Goal: Feedback & Contribution: Leave review/rating

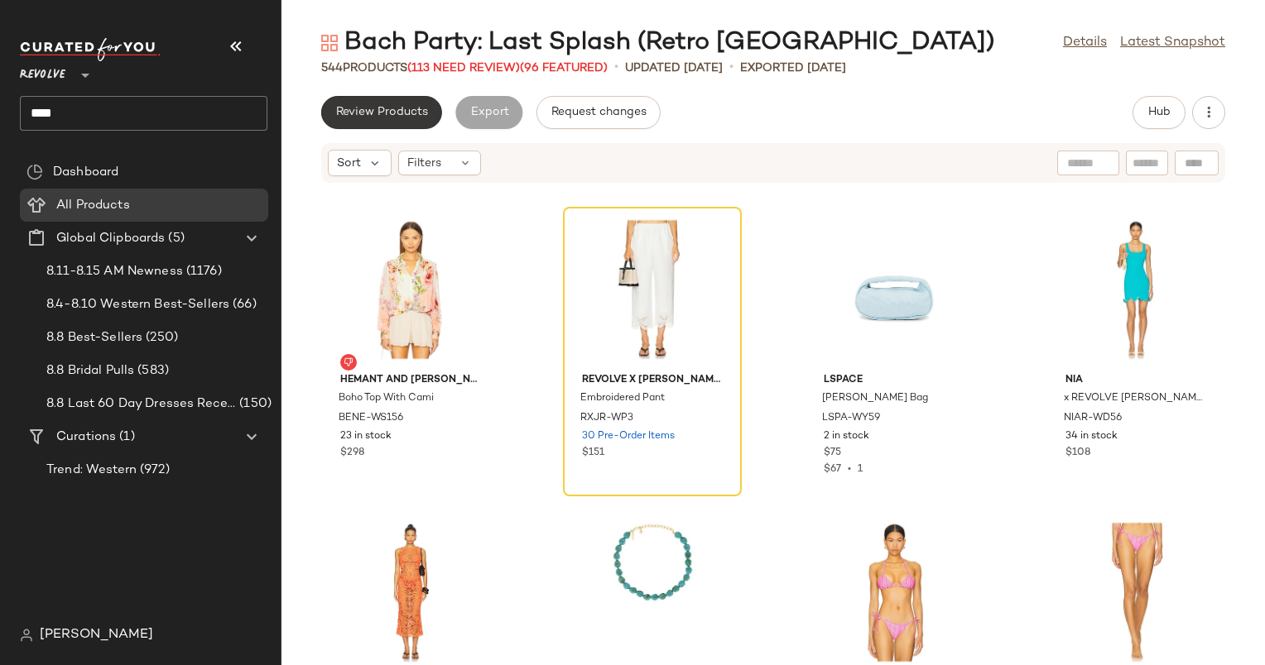
click at [383, 118] on span "Review Products" at bounding box center [381, 112] width 93 height 13
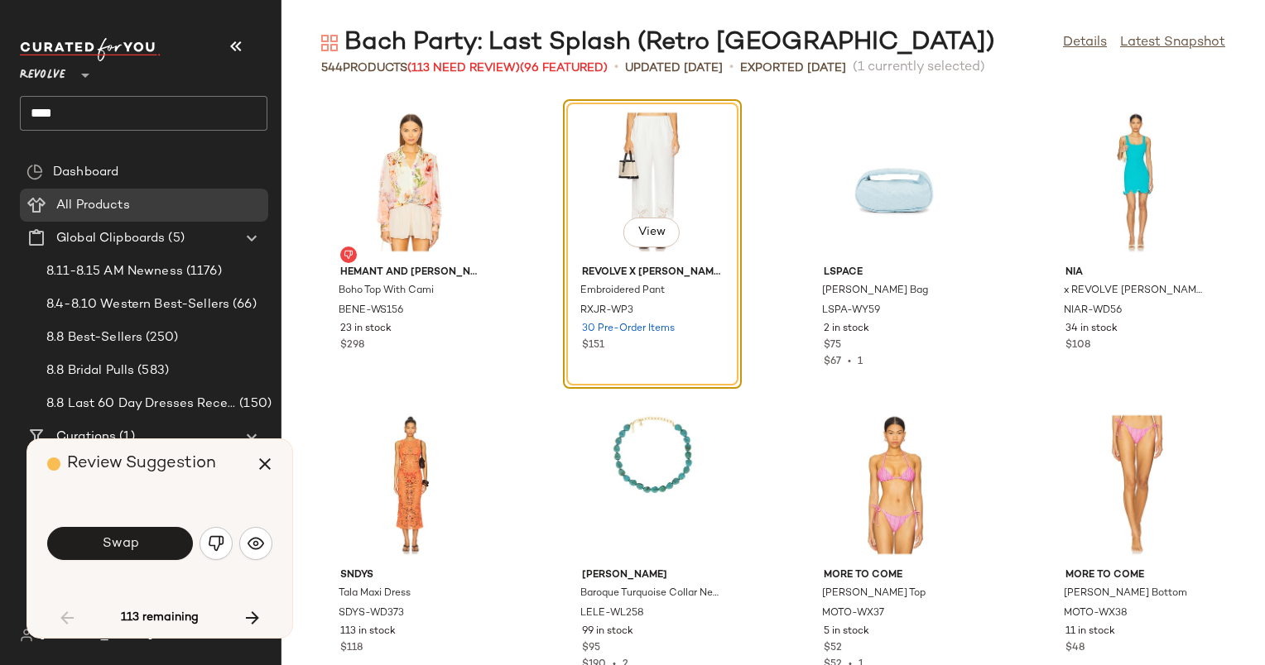
click at [619, 170] on div "View" at bounding box center [652, 182] width 167 height 154
click at [255, 626] on icon "button" at bounding box center [252, 618] width 20 height 20
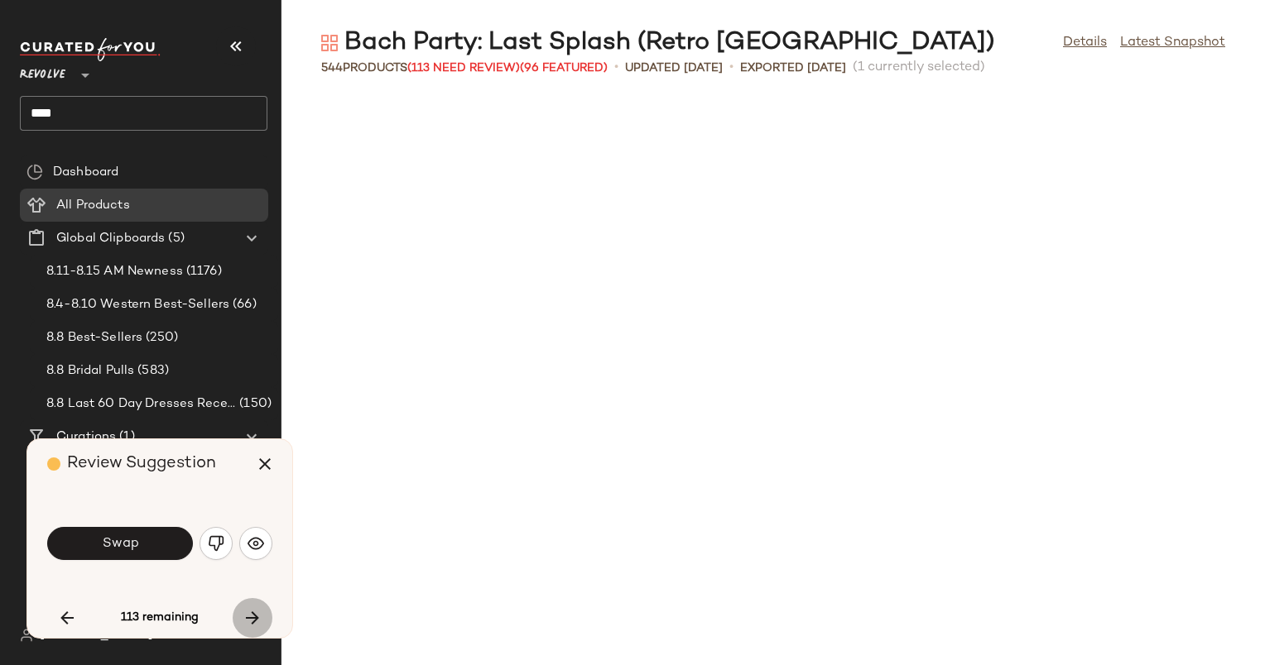
scroll to position [619, 0]
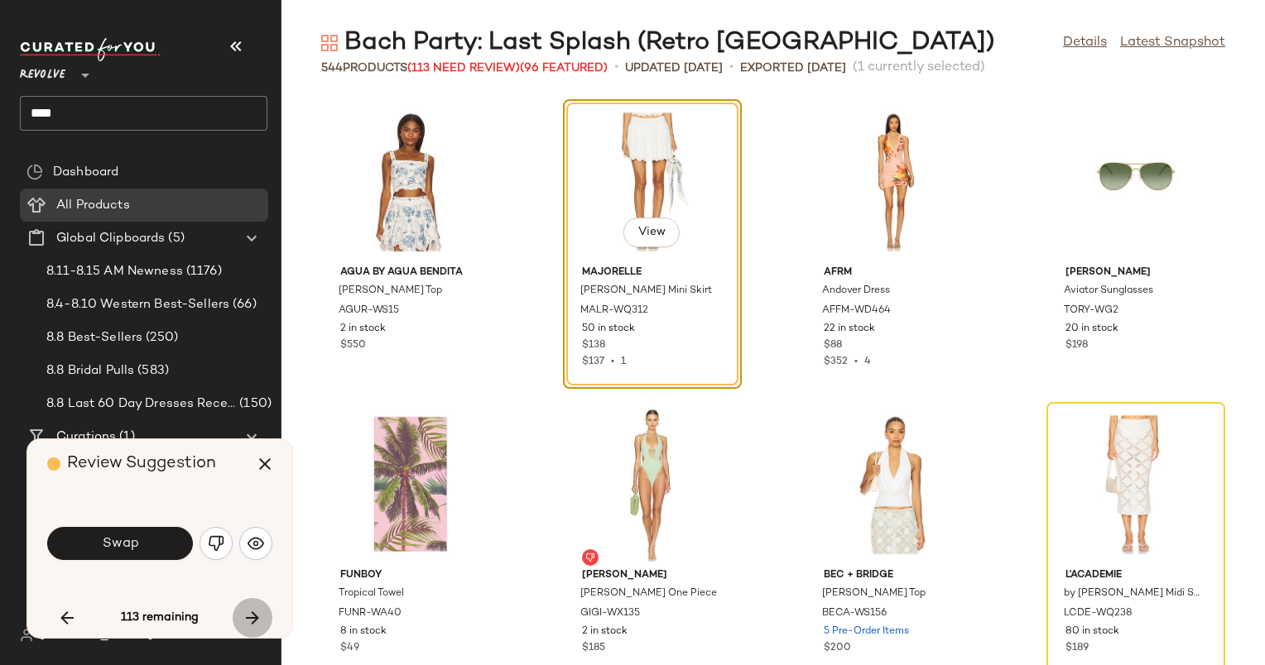
click at [255, 626] on icon "button" at bounding box center [252, 618] width 20 height 20
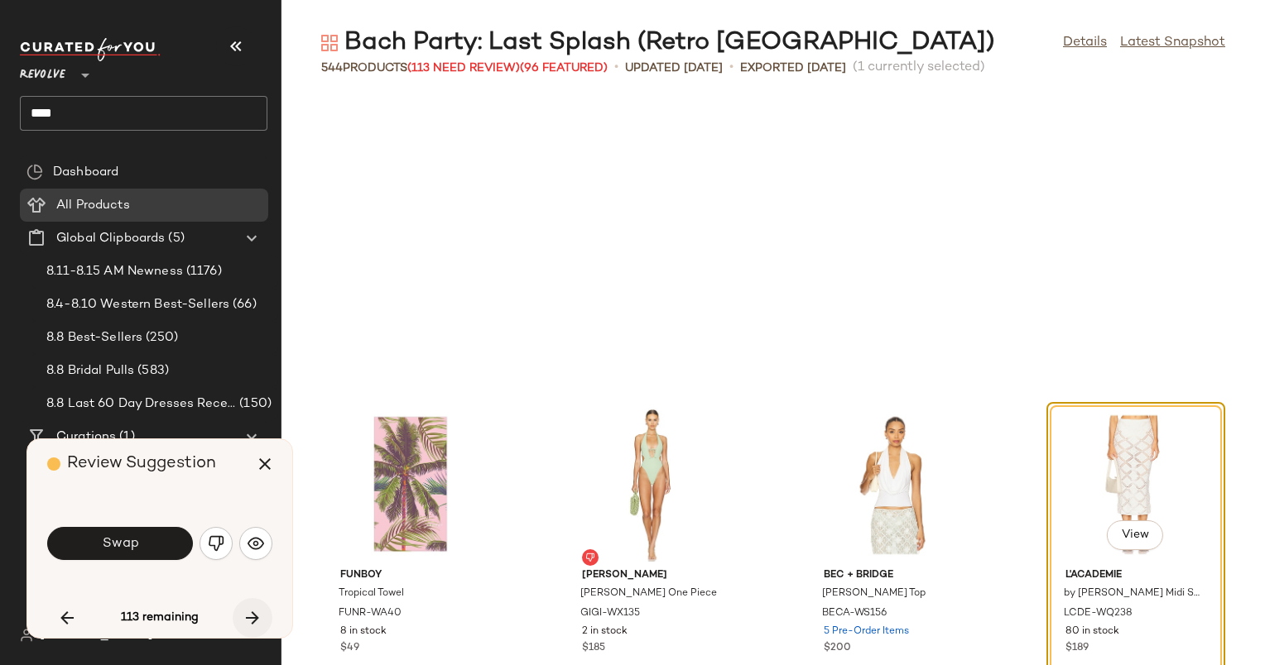
scroll to position [909, 0]
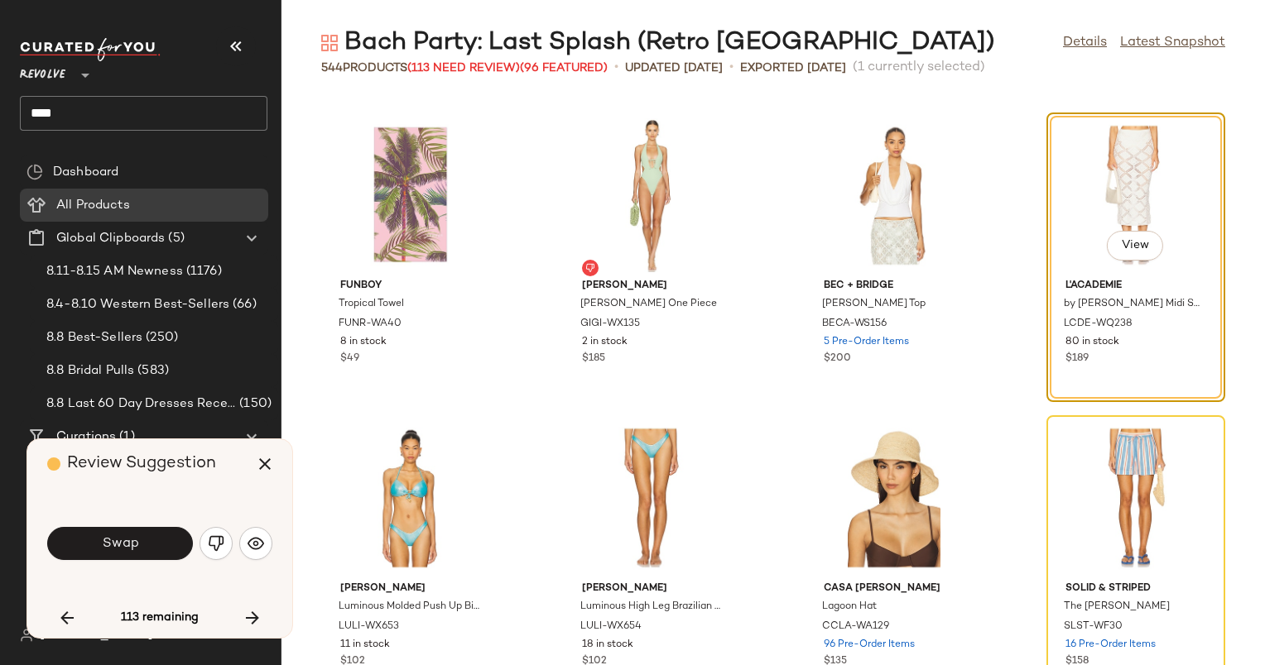
click at [162, 468] on span "Review Suggestion" at bounding box center [141, 463] width 149 height 17
click at [250, 550] on img "button" at bounding box center [255, 543] width 17 height 17
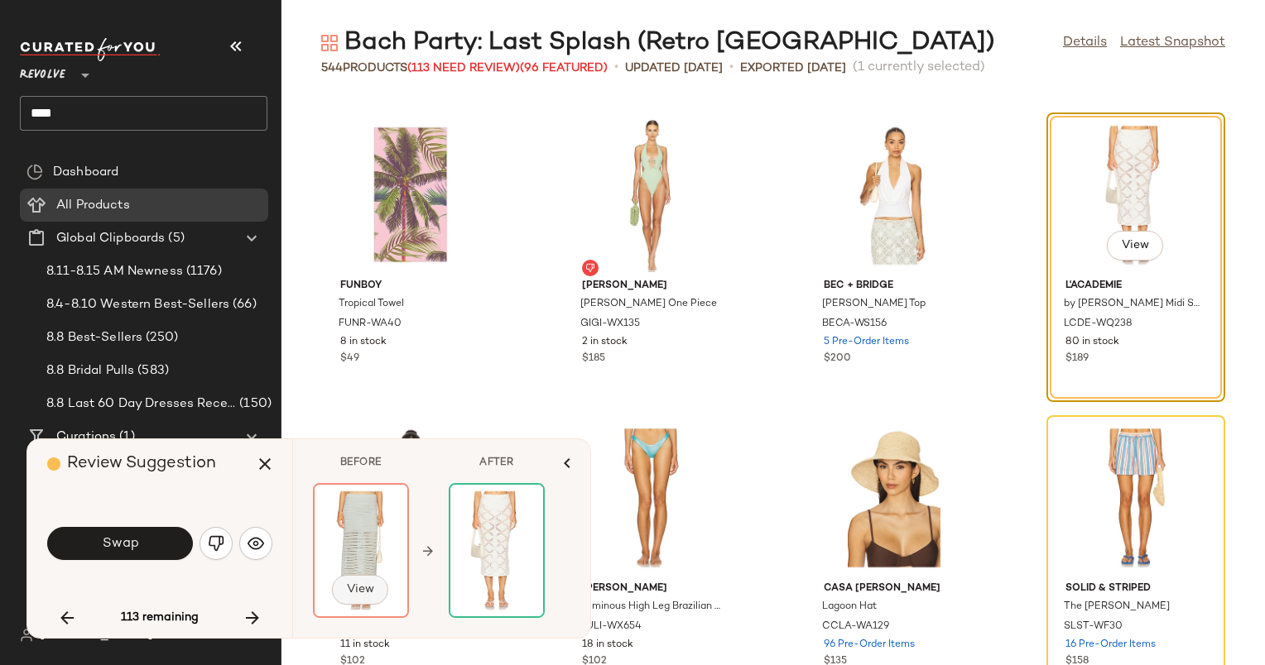
click at [357, 587] on span "View" at bounding box center [360, 589] width 28 height 13
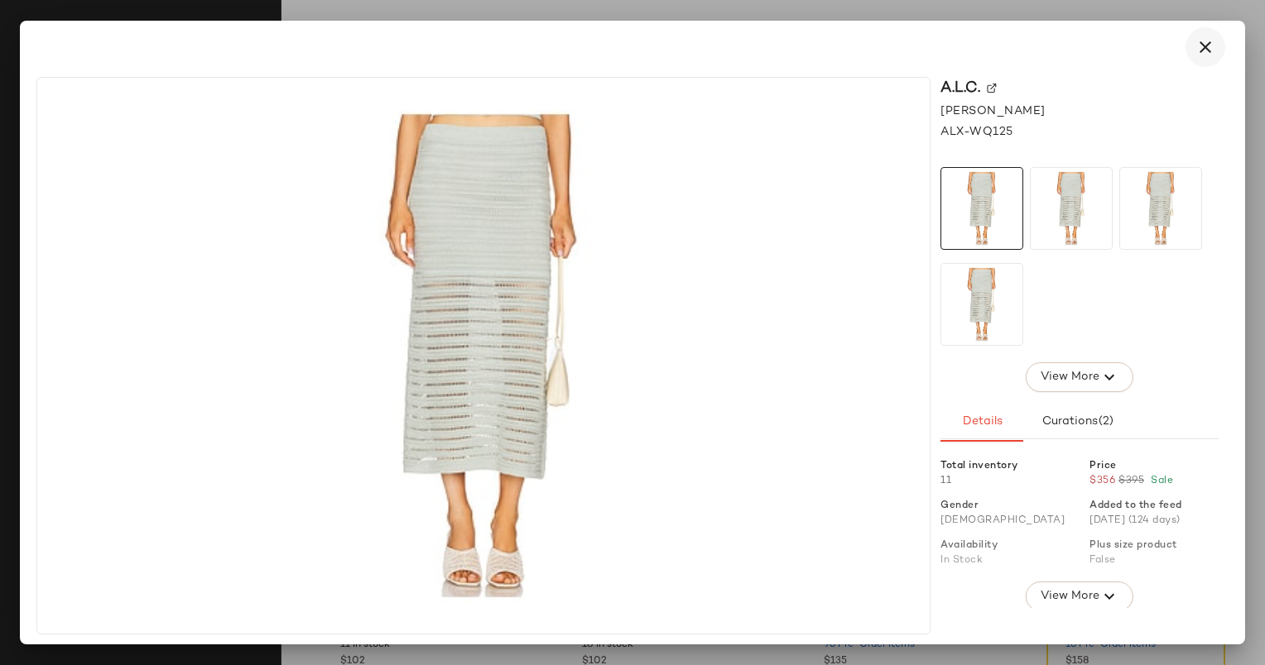
click at [1193, 46] on button "button" at bounding box center [1205, 47] width 40 height 40
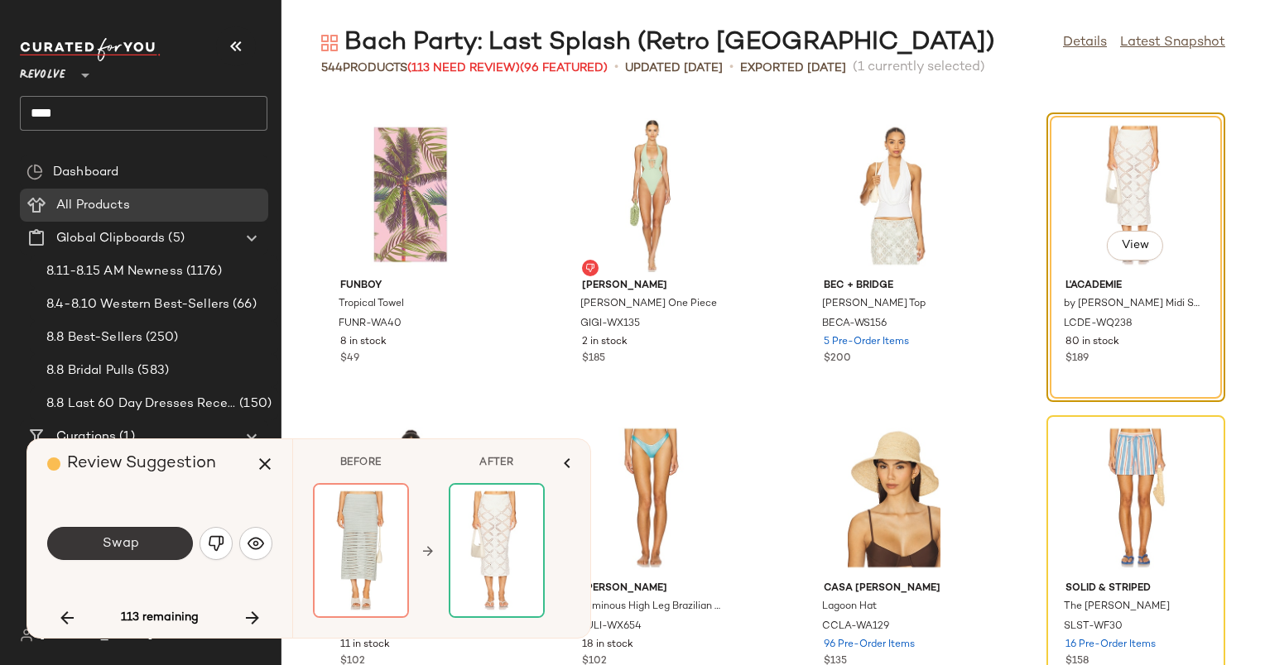
click at [165, 540] on button "Swap" at bounding box center [120, 543] width 146 height 33
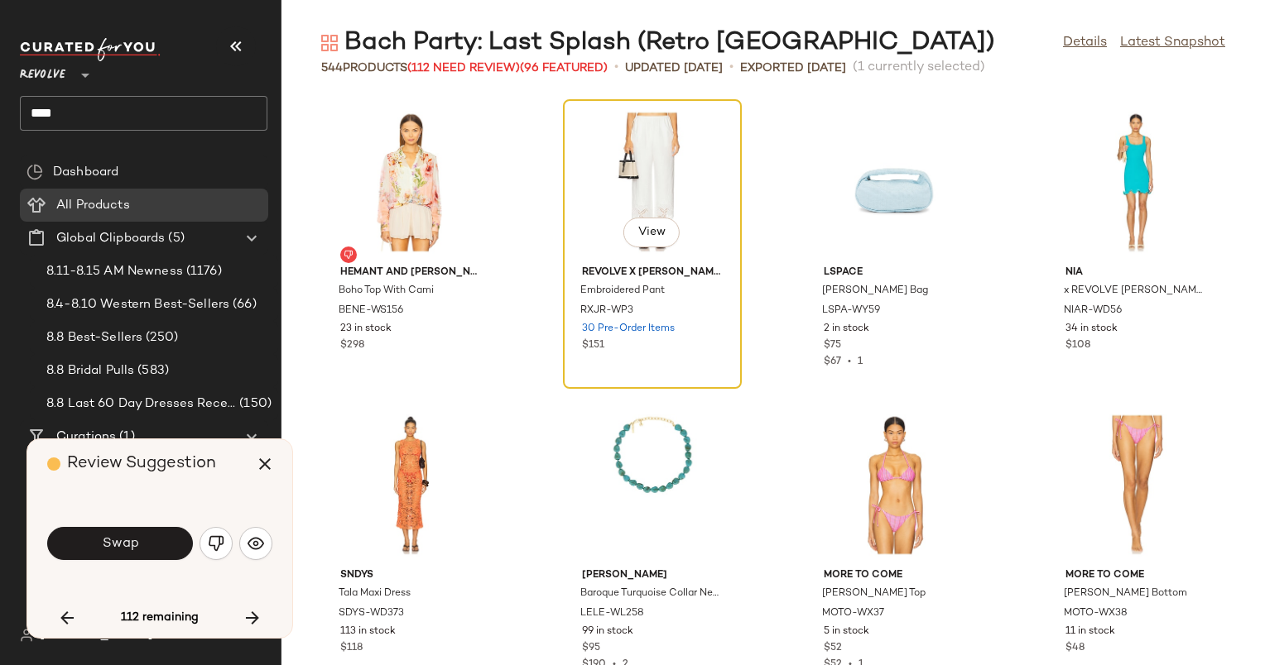
click at [626, 160] on div "View" at bounding box center [652, 182] width 167 height 154
click at [601, 235] on div "View" at bounding box center [652, 182] width 167 height 154
click at [258, 543] on img "button" at bounding box center [255, 543] width 17 height 17
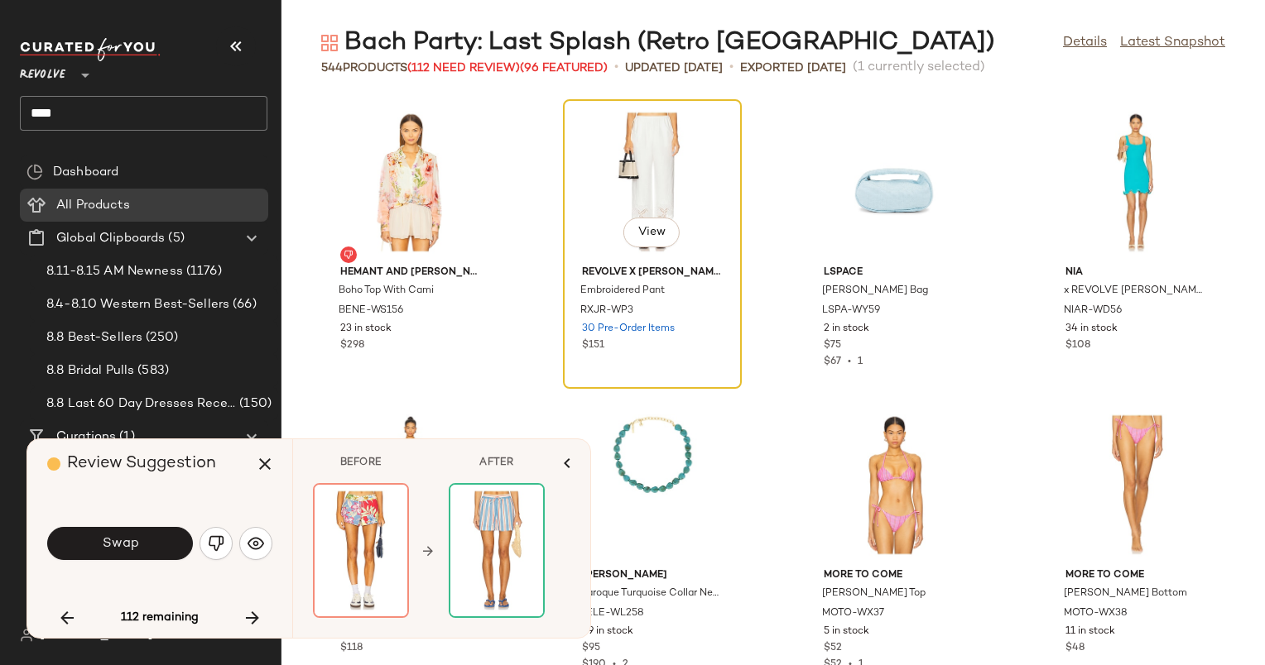
click at [639, 190] on div "View" at bounding box center [652, 182] width 167 height 154
click at [60, 623] on icon "button" at bounding box center [67, 618] width 20 height 20
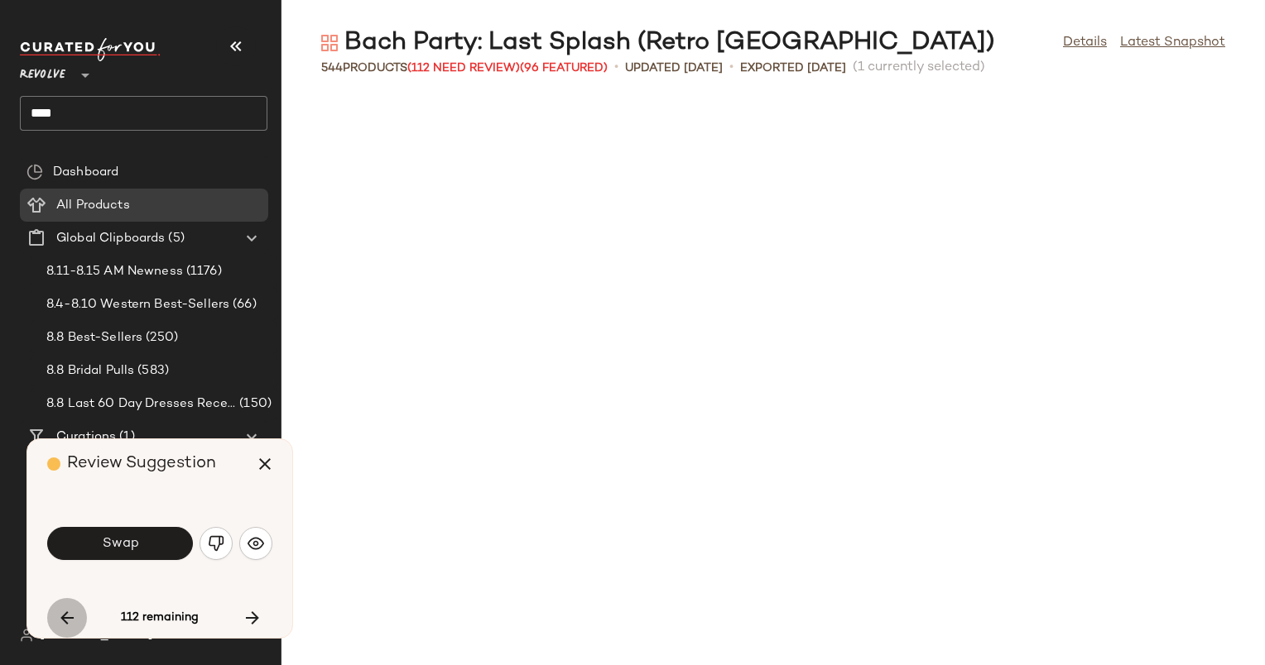
scroll to position [619, 0]
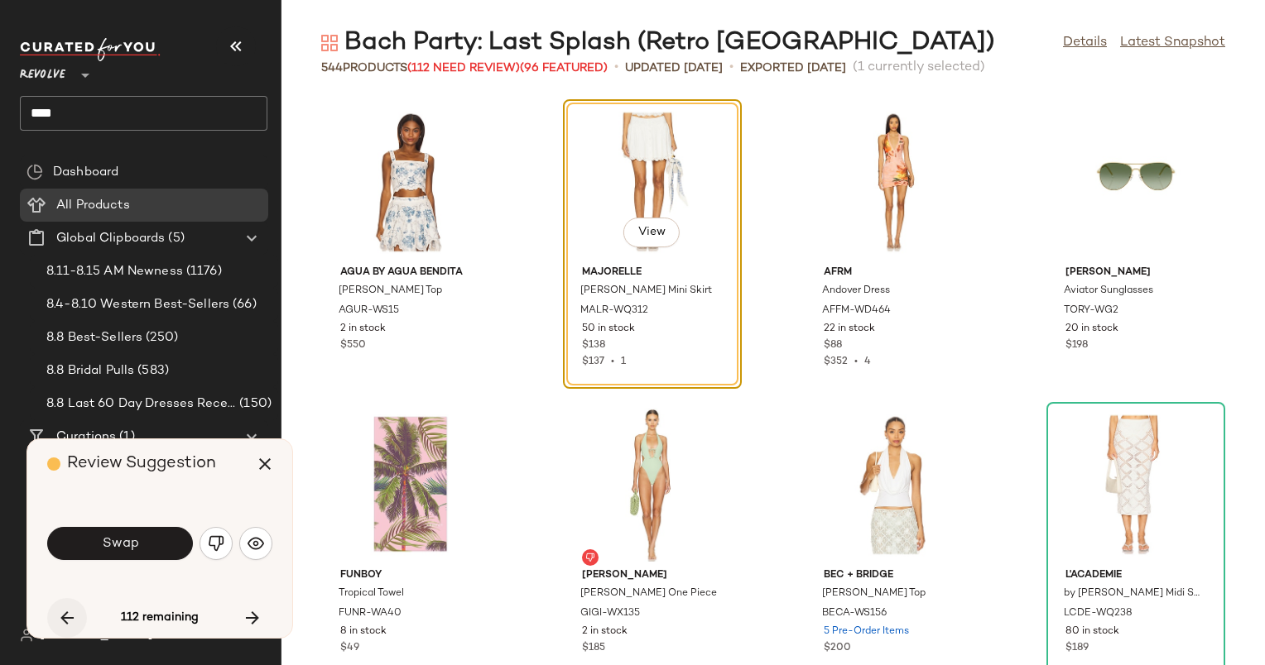
click at [60, 623] on icon "button" at bounding box center [67, 618] width 20 height 20
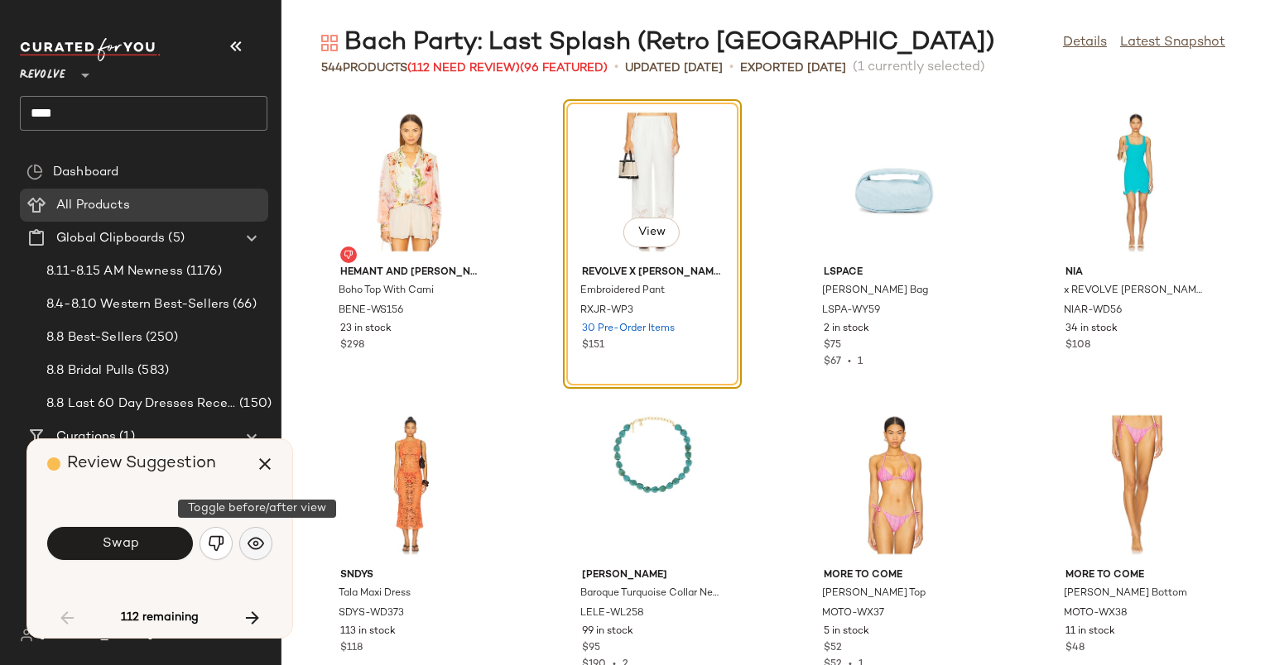
click at [262, 543] on img "button" at bounding box center [255, 543] width 17 height 17
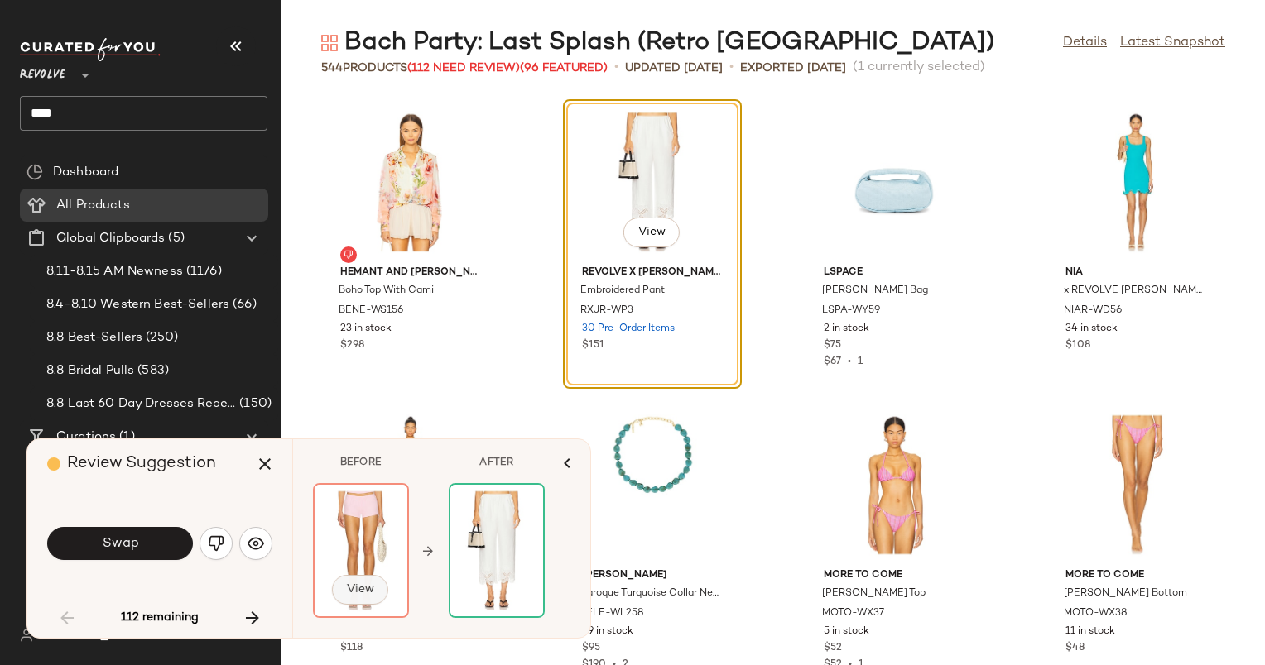
click at [368, 592] on span "View" at bounding box center [360, 589] width 28 height 13
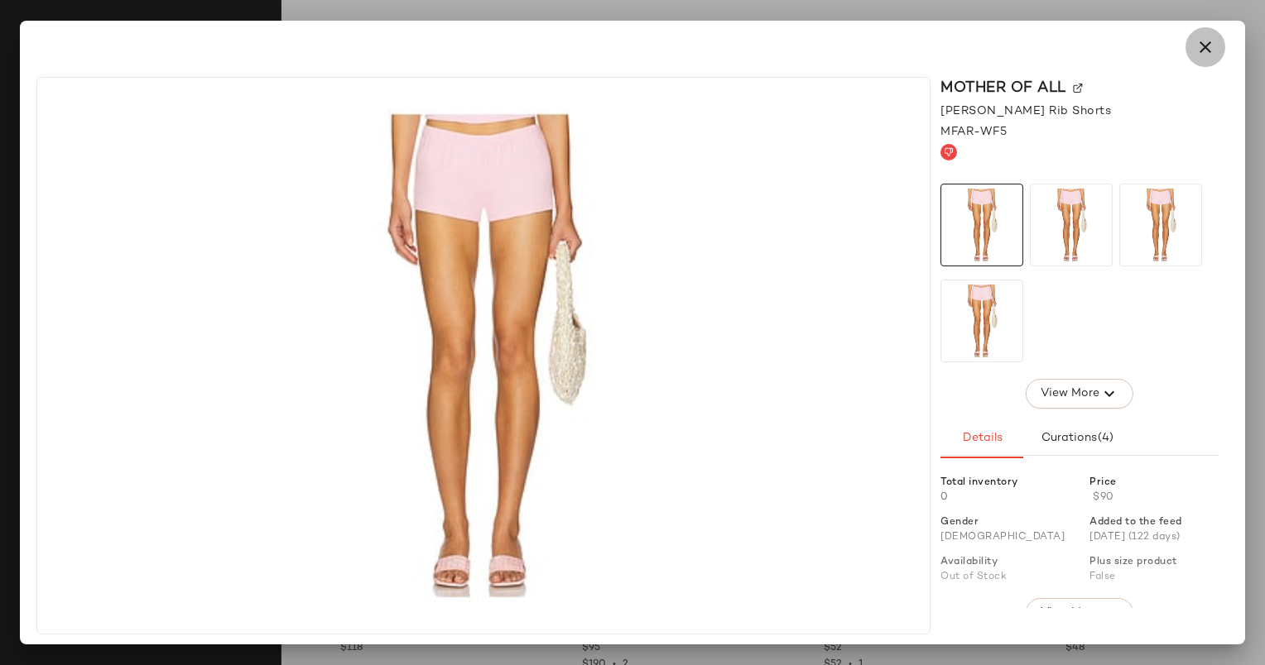
click at [1211, 41] on icon "button" at bounding box center [1205, 47] width 20 height 20
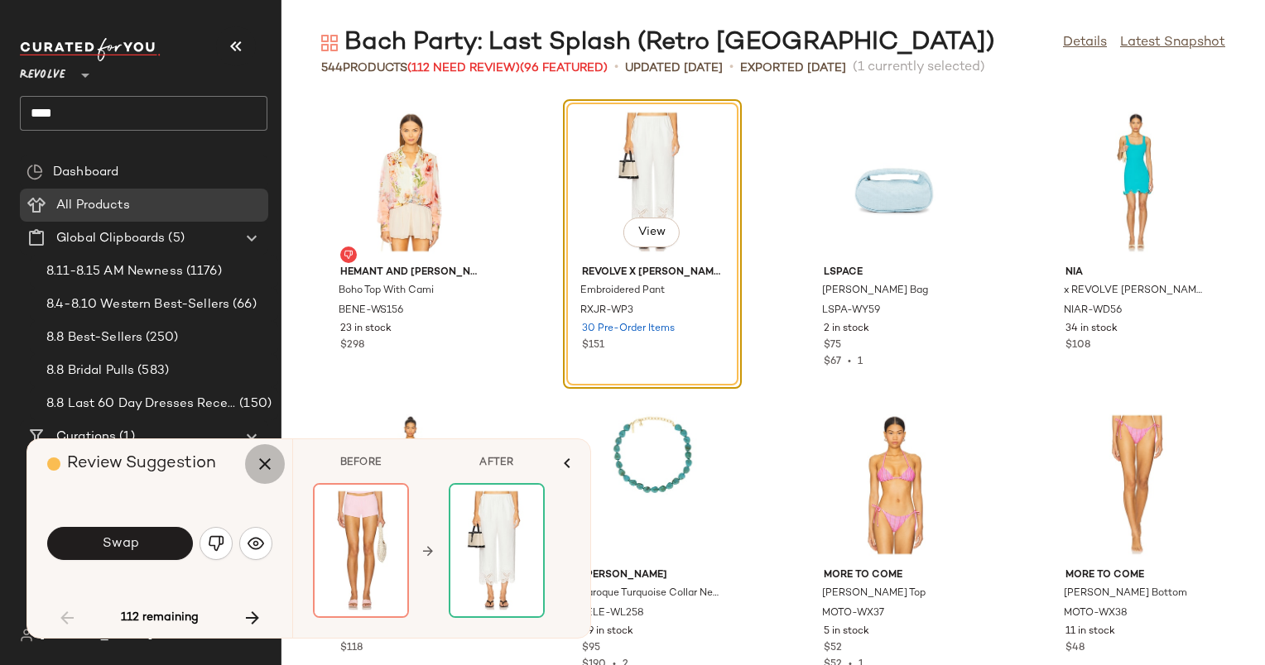
click at [256, 453] on button "button" at bounding box center [265, 464] width 40 height 40
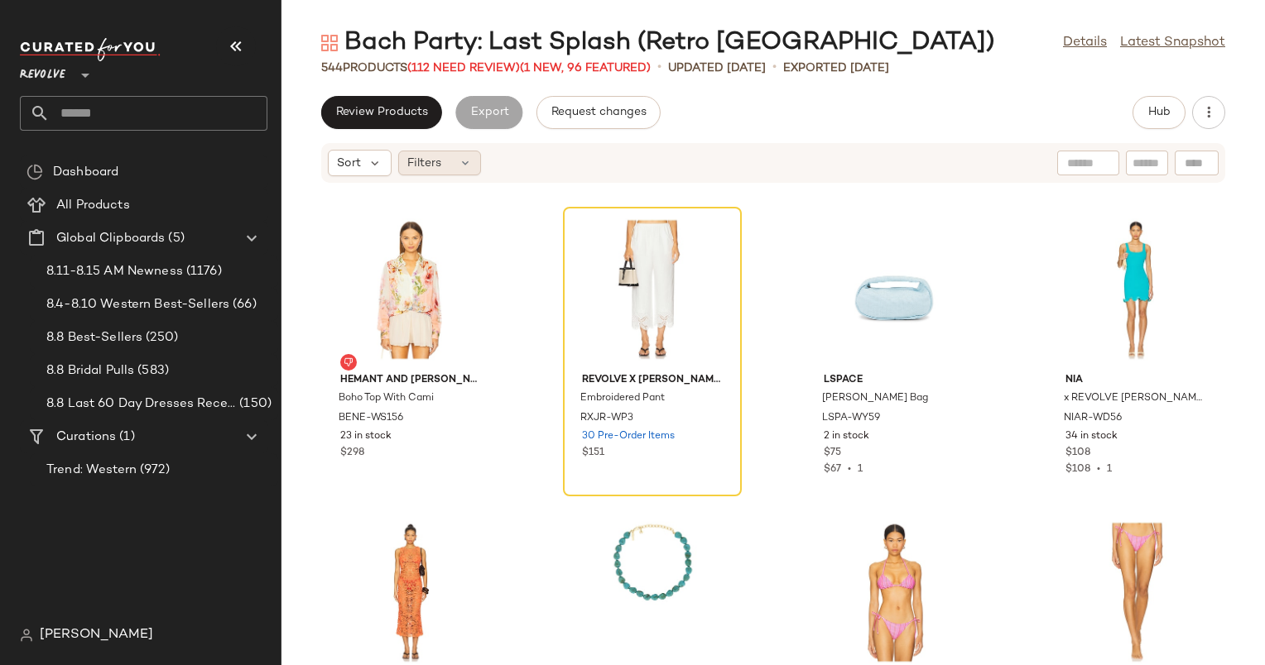
click at [457, 169] on div "Filters" at bounding box center [439, 163] width 83 height 25
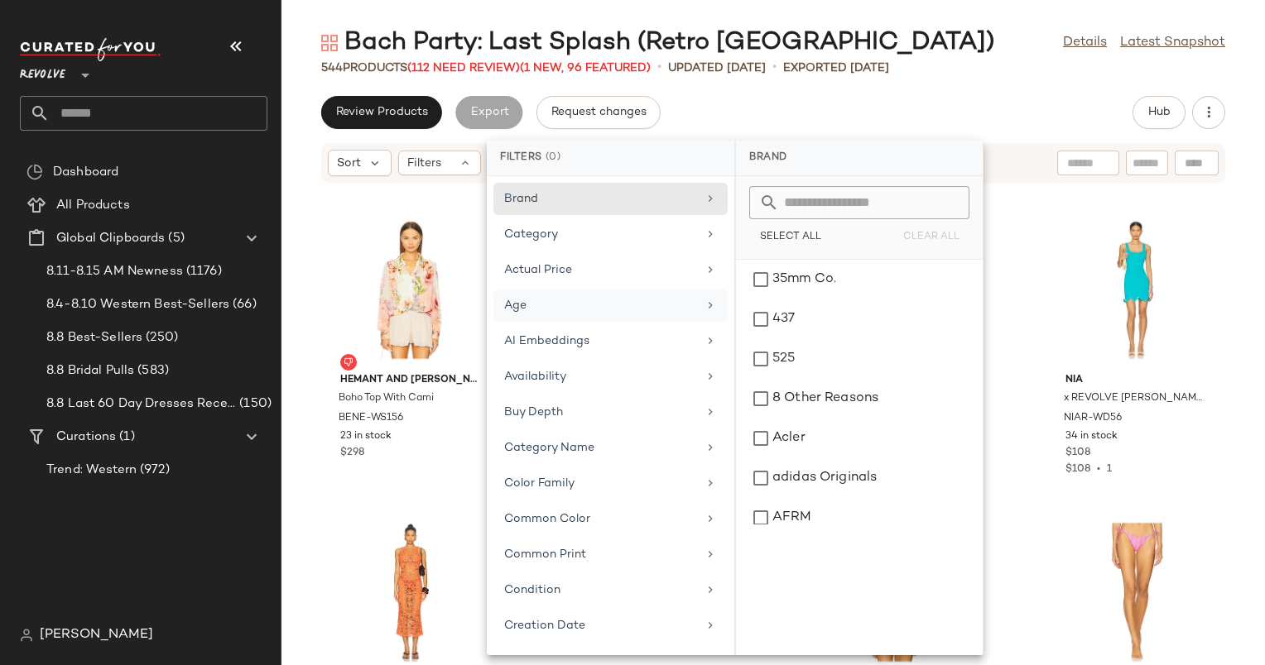
scroll to position [732, 0]
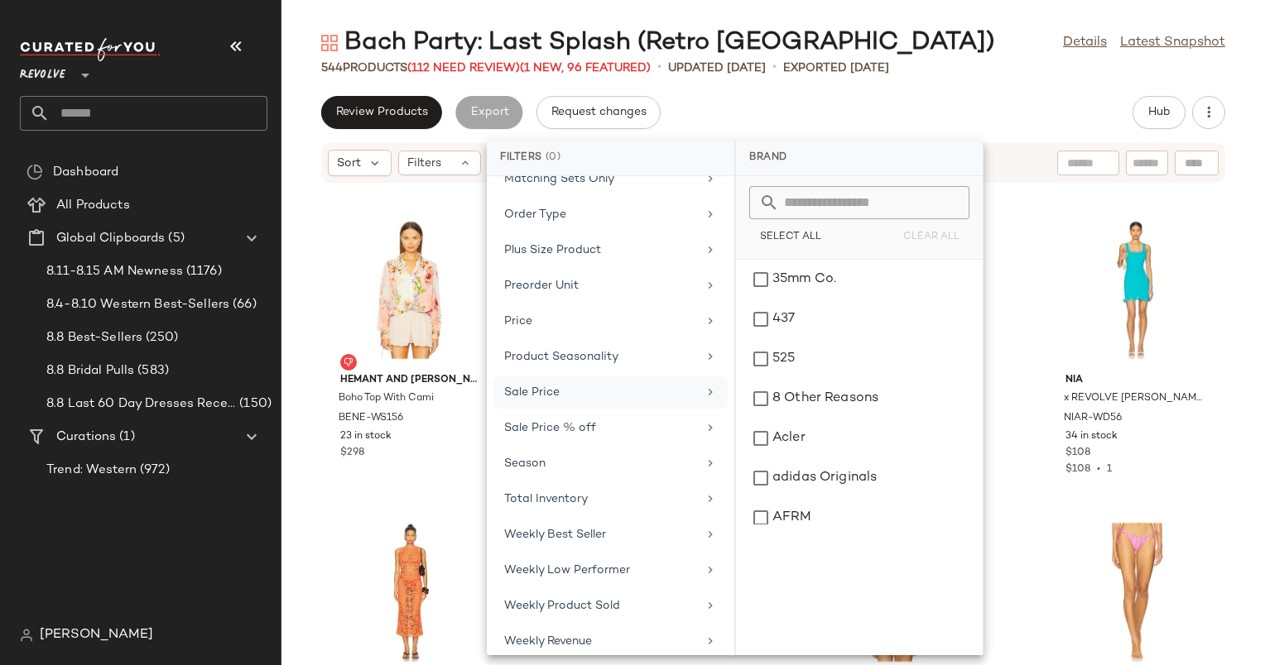
click at [602, 384] on div "Sale Price" at bounding box center [600, 392] width 193 height 17
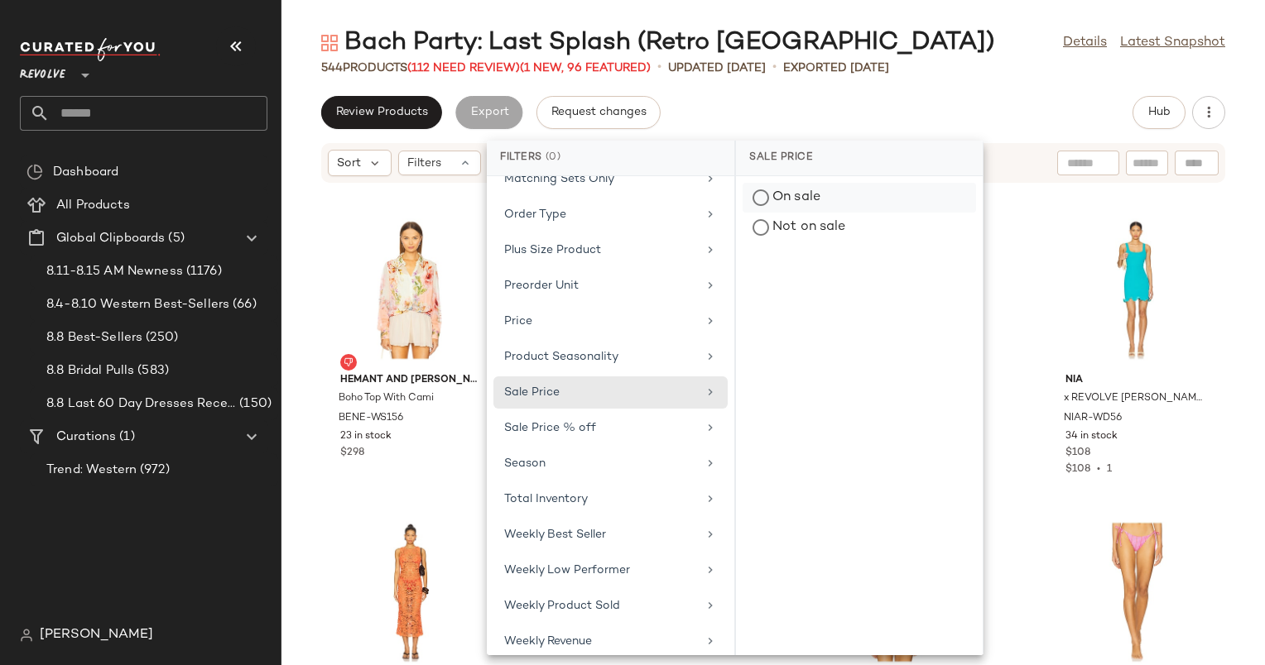
click at [809, 213] on div "On sale" at bounding box center [858, 228] width 233 height 30
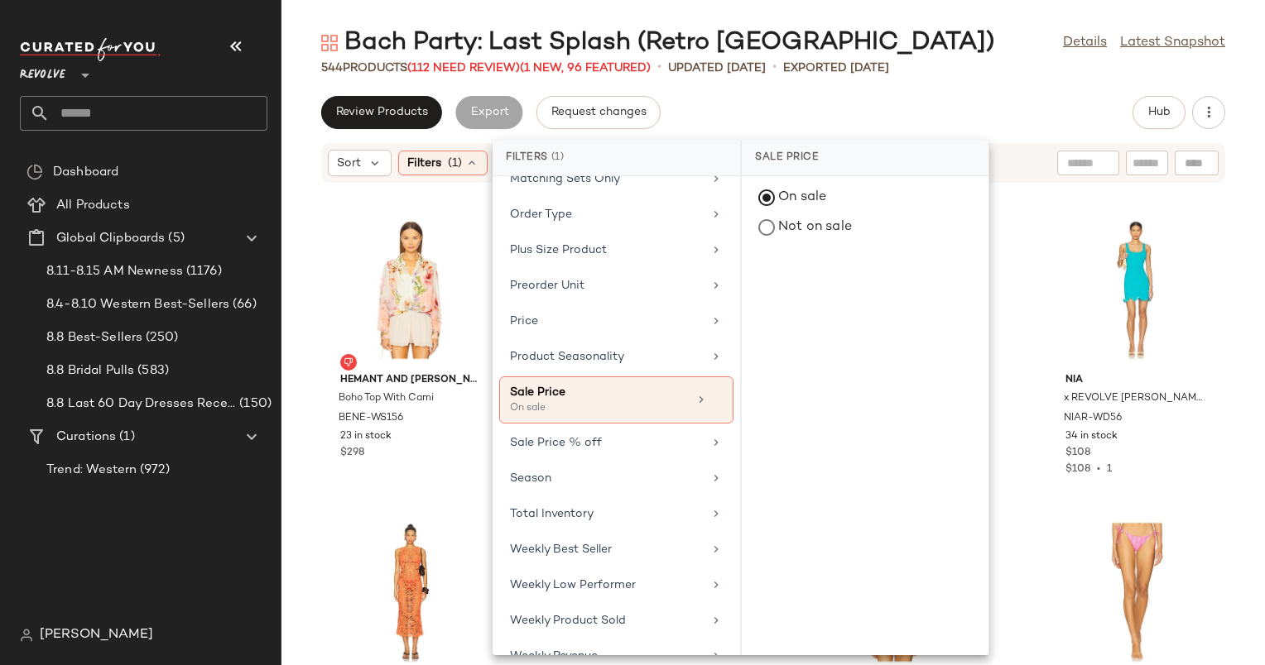
click at [959, 92] on div "Bach Party: Last Splash (Retro [GEOGRAPHIC_DATA]) Details Latest Snapshot 544 P…" at bounding box center [772, 345] width 983 height 639
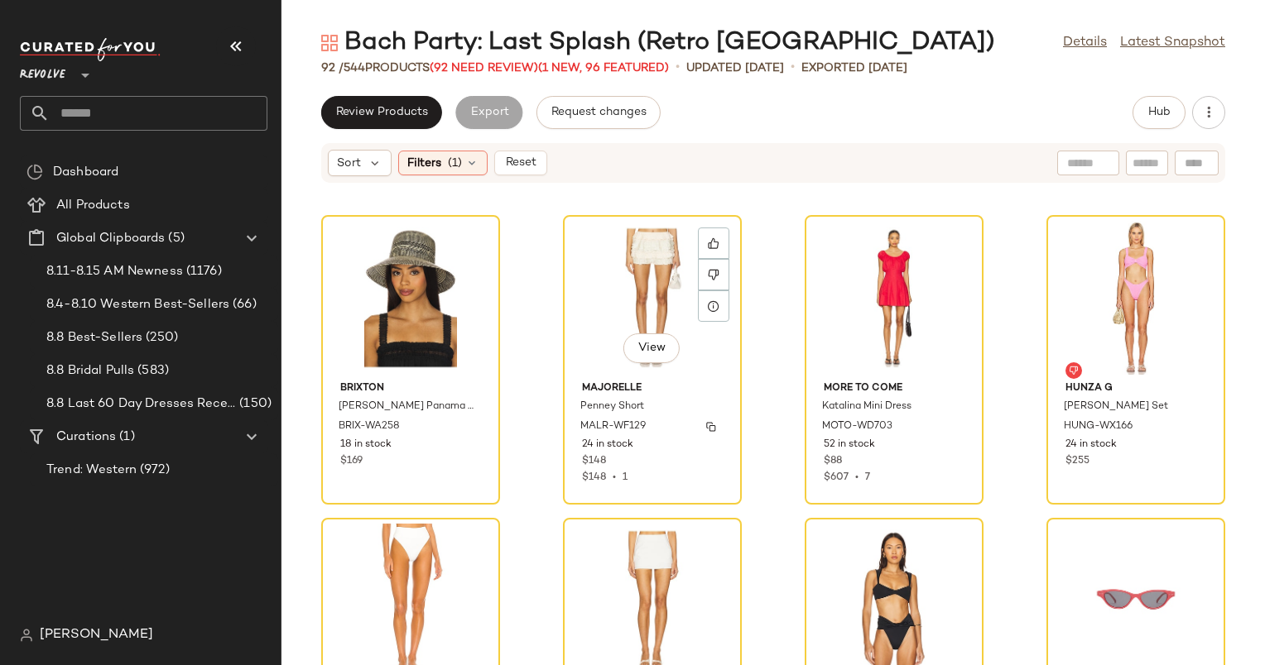
scroll to position [3943, 0]
click at [540, 153] on button "Reset" at bounding box center [520, 163] width 53 height 25
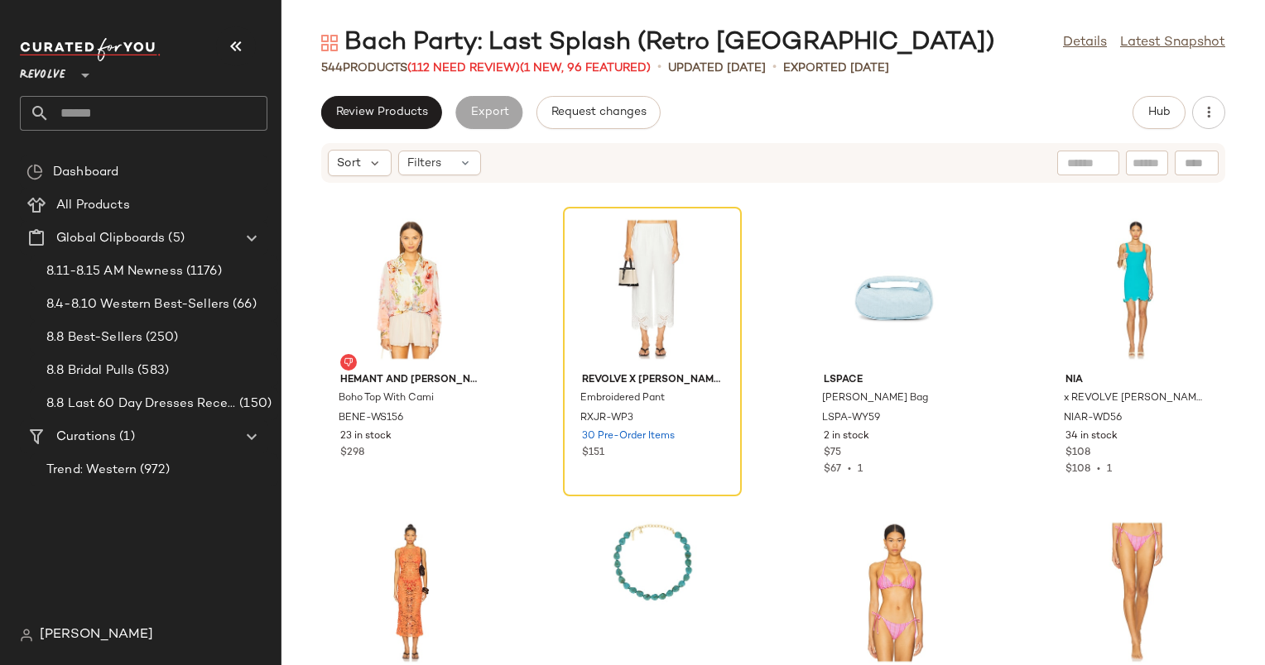
click at [987, 56] on div "Bach Party: Last Splash (Retro [GEOGRAPHIC_DATA]) Details Latest Snapshot" at bounding box center [772, 42] width 983 height 33
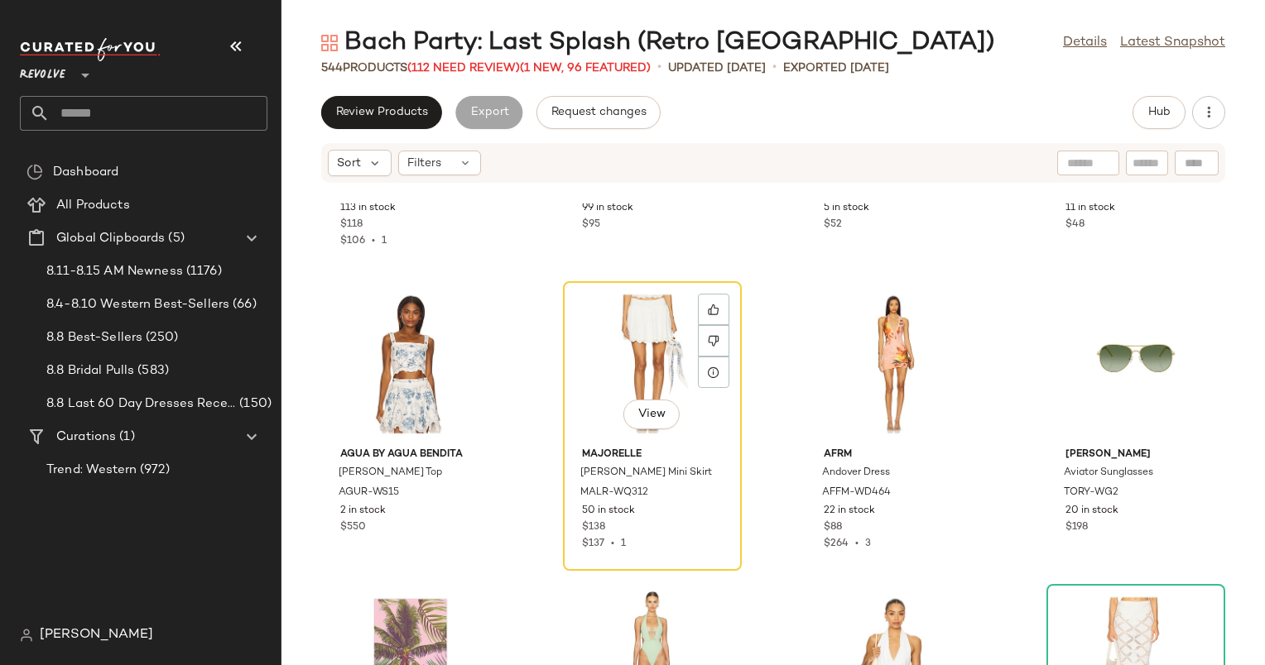
scroll to position [545, 0]
click at [659, 313] on div "View" at bounding box center [652, 363] width 167 height 154
